Goal: Find specific page/section: Find specific page/section

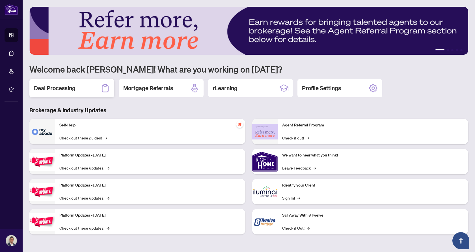
click at [71, 87] on h2 "Deal Processing" at bounding box center [55, 88] width 42 height 8
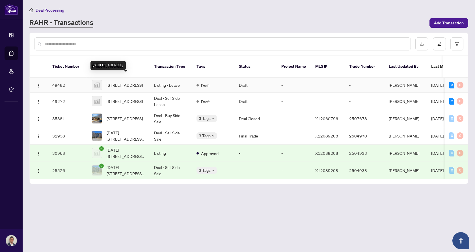
click at [115, 82] on span "40 Nepean Street unit 2404, Ottawa, ON, Canada" at bounding box center [125, 85] width 36 height 6
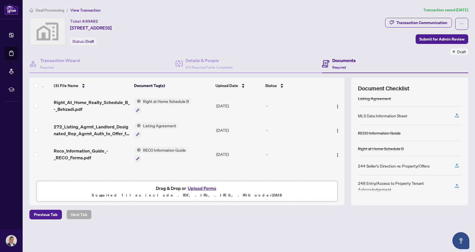
scroll to position [5, 0]
drag, startPoint x: 237, startPoint y: 100, endPoint x: 242, endPoint y: 97, distance: 5.3
drag, startPoint x: 242, startPoint y: 97, endPoint x: 461, endPoint y: 34, distance: 228.5
